Goal: Task Accomplishment & Management: Manage account settings

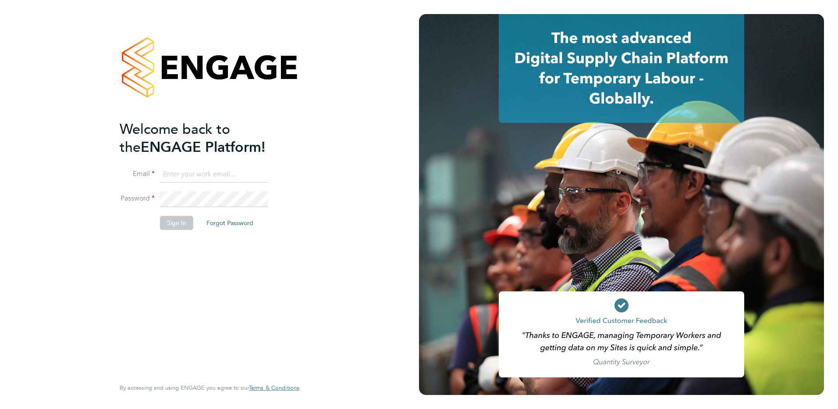
type input "fiona.matthews@ncclondon.ac.uk"
click at [176, 221] on button "Sign In" at bounding box center [176, 223] width 33 height 14
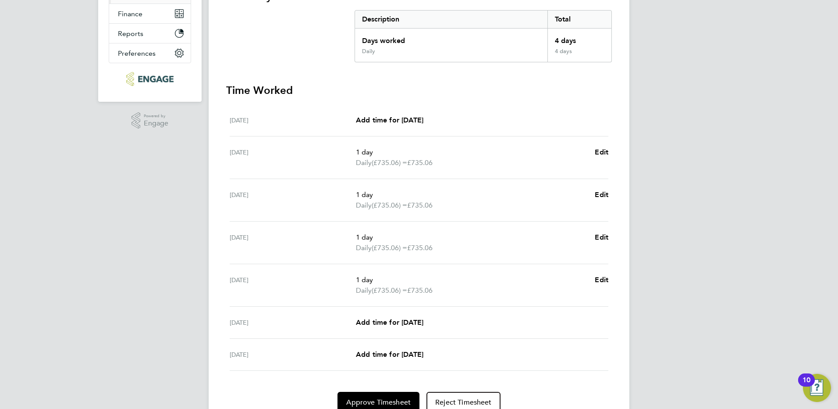
scroll to position [214, 0]
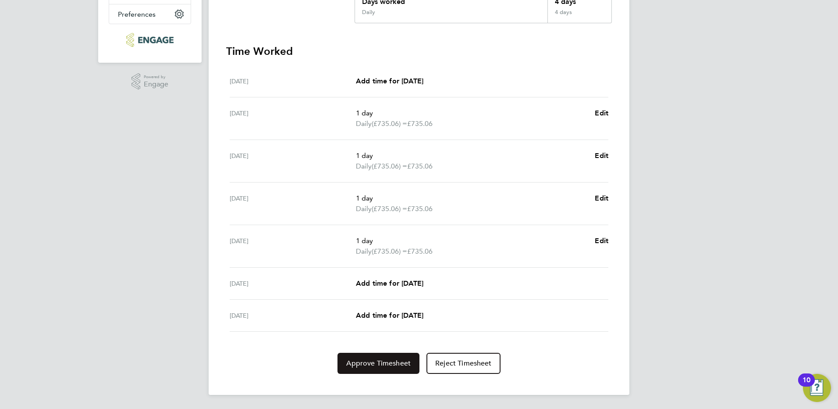
click at [375, 363] on span "Approve Timesheet" at bounding box center [378, 363] width 64 height 9
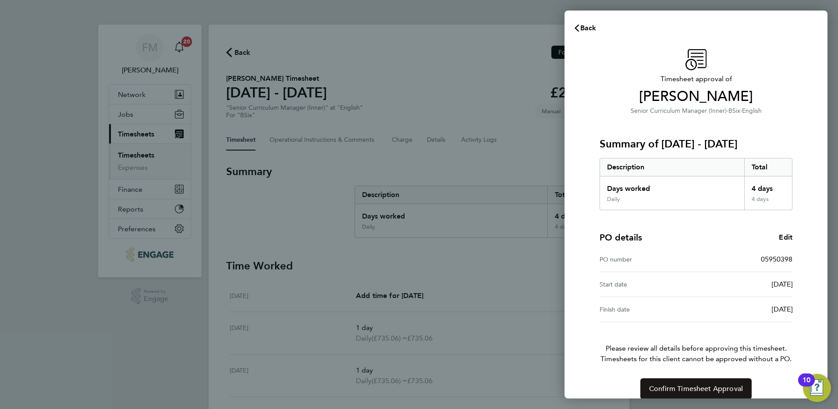
click at [716, 382] on button "Confirm Timesheet Approval" at bounding box center [696, 388] width 111 height 21
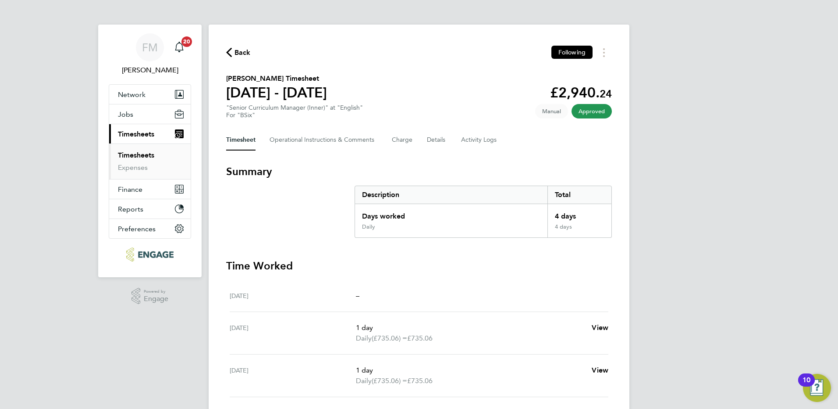
click at [137, 131] on span "Timesheets" at bounding box center [136, 134] width 36 height 8
click at [250, 50] on span "Back" at bounding box center [243, 52] width 16 height 11
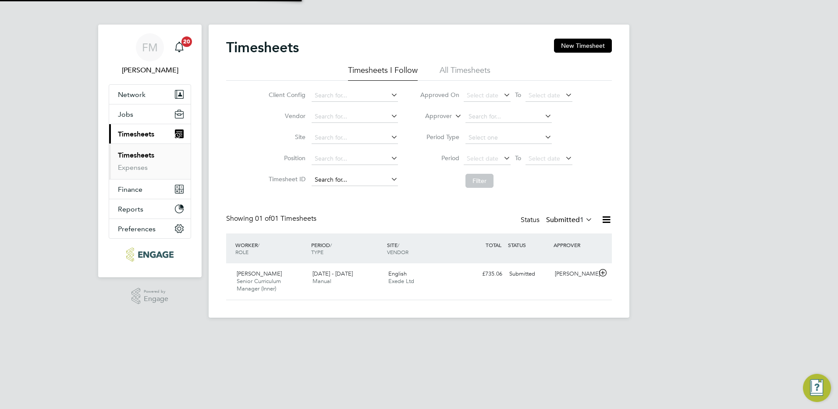
scroll to position [22, 76]
click at [445, 283] on div "English Exede Ltd" at bounding box center [423, 278] width 76 height 22
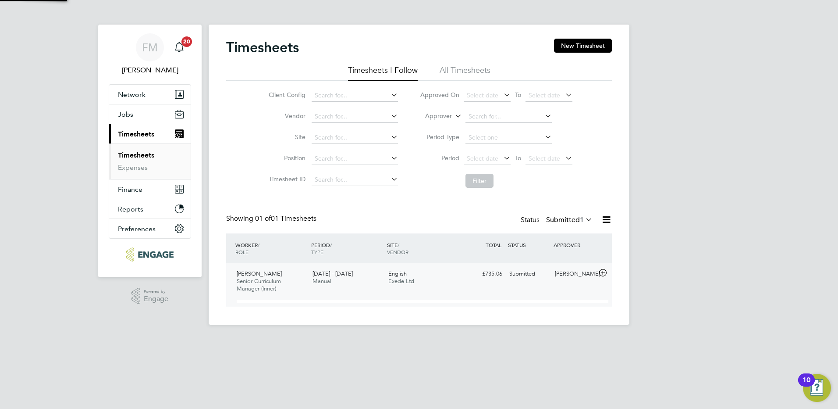
scroll to position [15, 86]
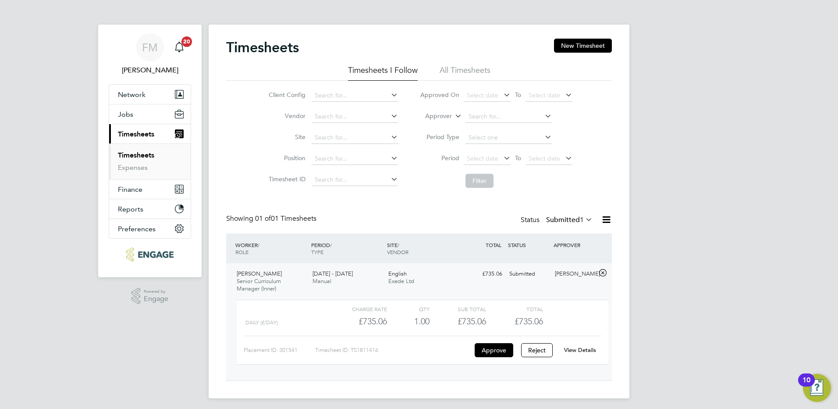
click at [582, 352] on link "View Details" at bounding box center [580, 349] width 32 height 7
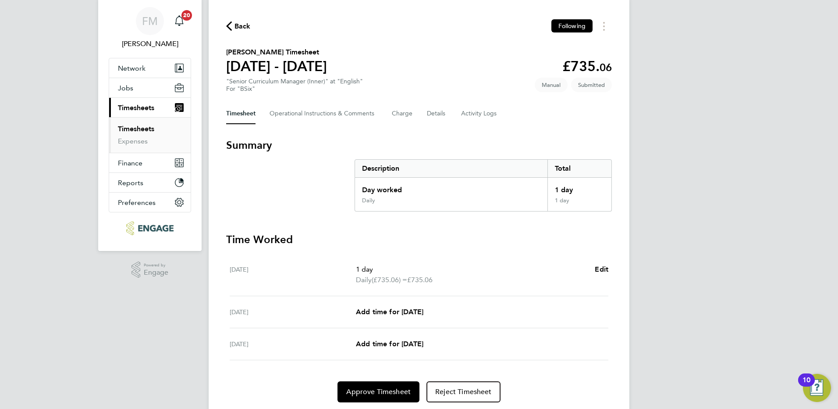
scroll to position [55, 0]
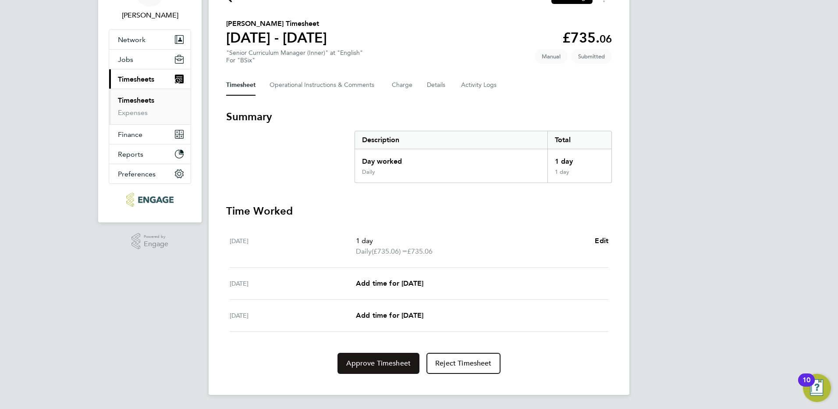
click at [392, 365] on span "Approve Timesheet" at bounding box center [378, 363] width 64 height 9
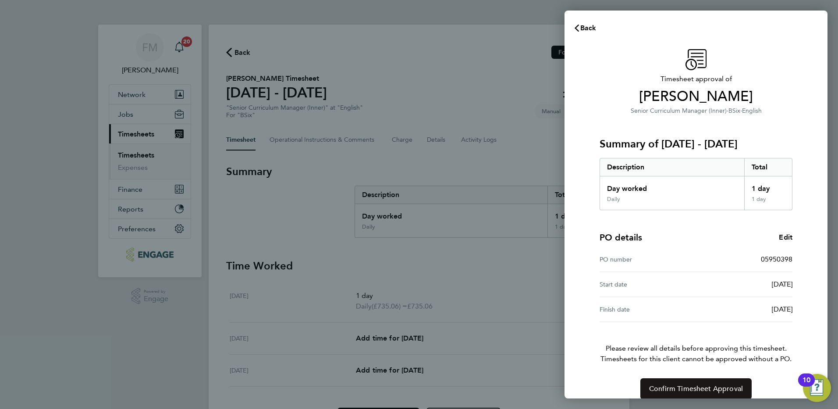
click at [684, 386] on span "Confirm Timesheet Approval" at bounding box center [696, 388] width 94 height 9
